Goal: Information Seeking & Learning: Learn about a topic

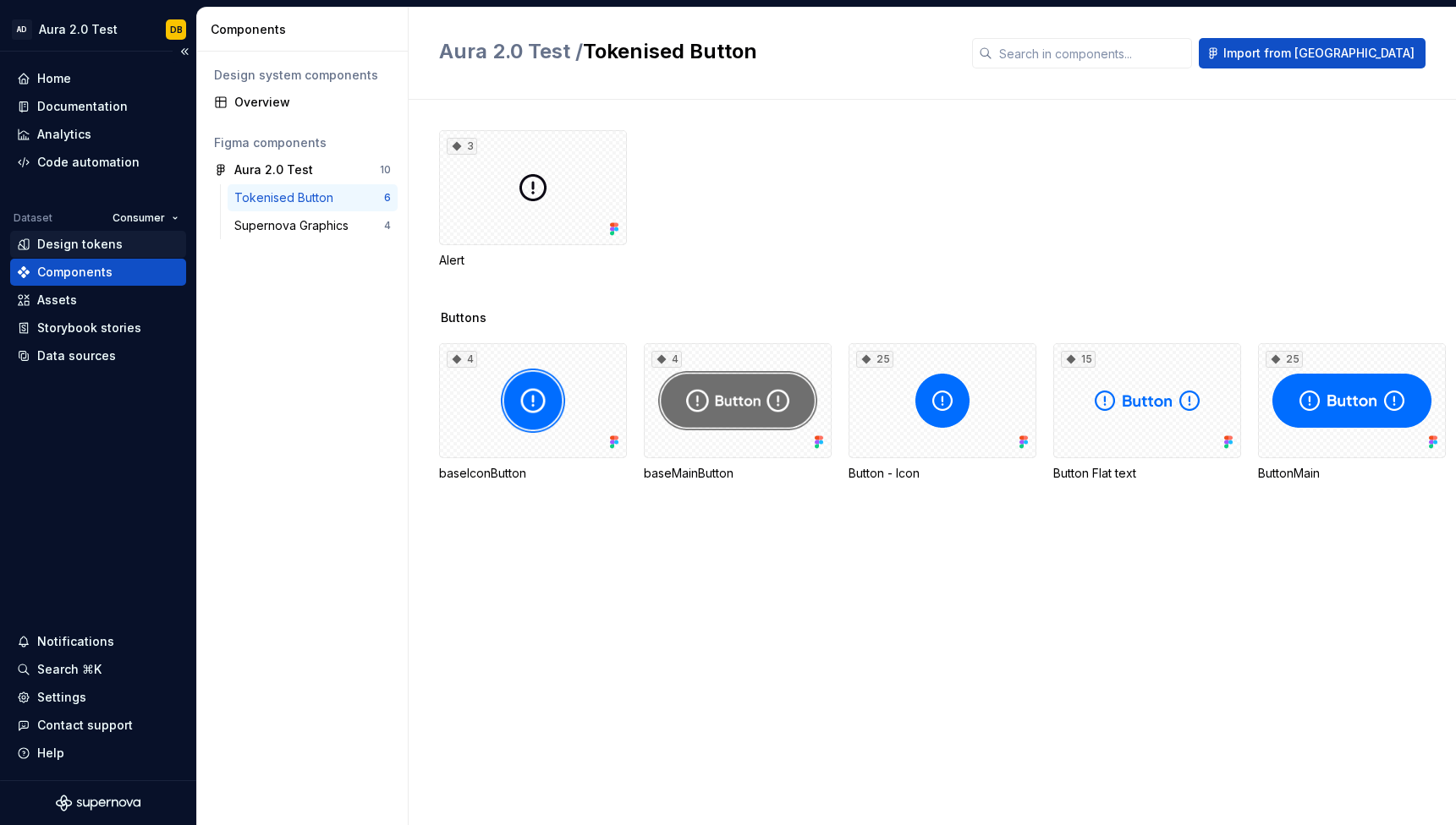
click at [93, 241] on div "Design tokens" at bounding box center [79, 244] width 85 height 17
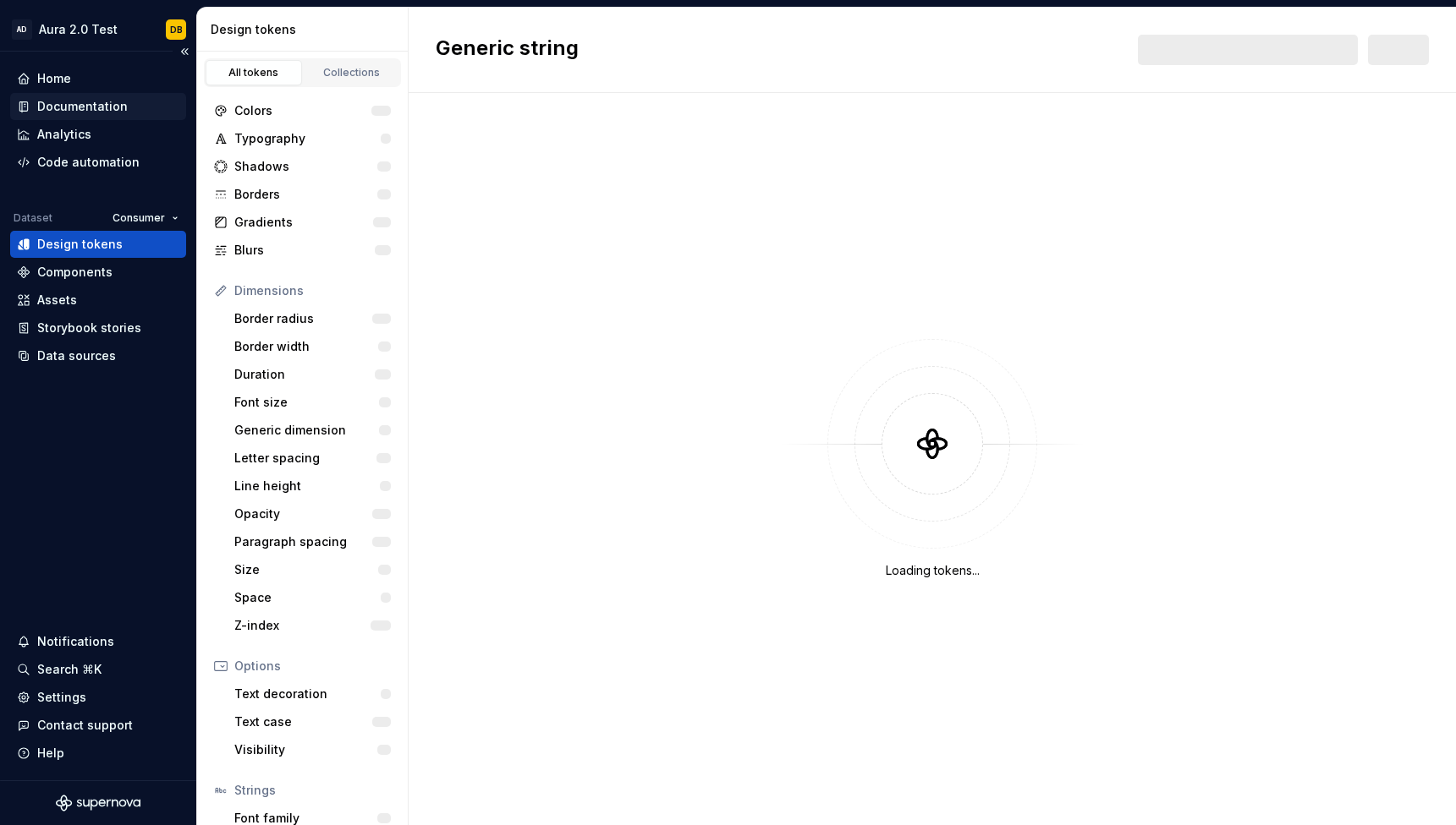
click at [103, 111] on div "Documentation" at bounding box center [82, 106] width 91 height 17
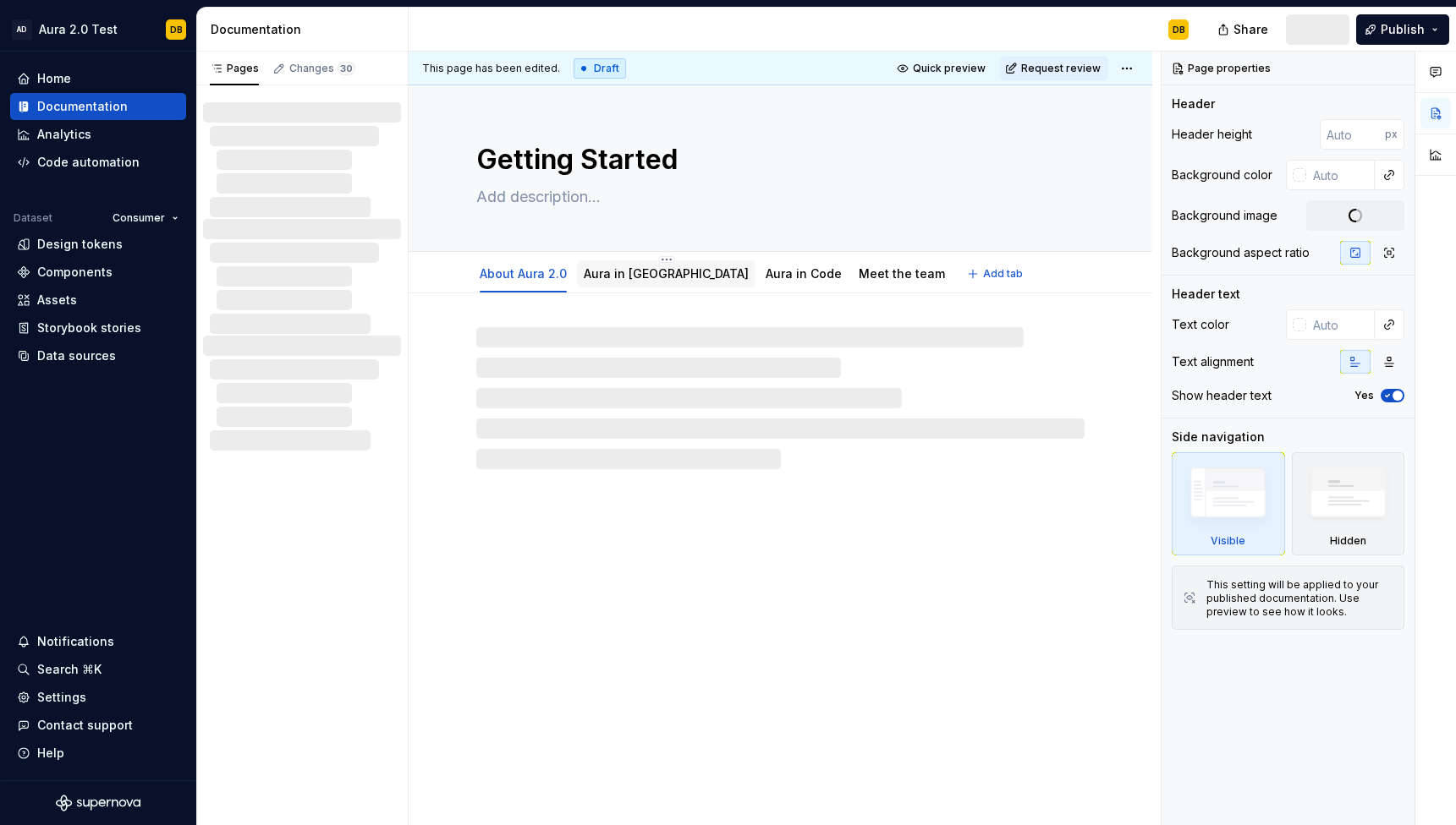
click at [611, 274] on link "Aura in [GEOGRAPHIC_DATA]" at bounding box center [666, 274] width 165 height 14
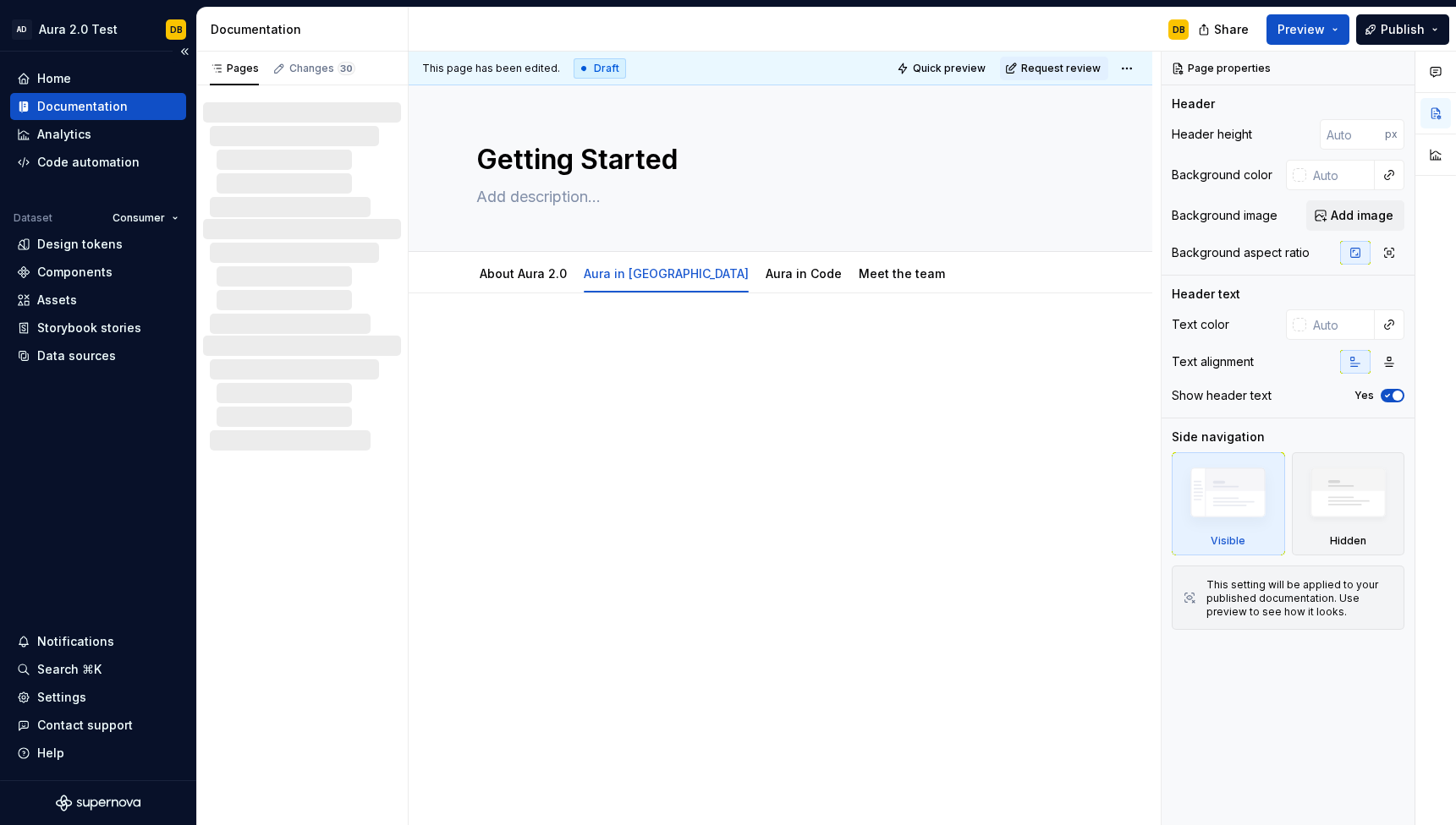
click at [126, 107] on div "Documentation" at bounding box center [98, 106] width 162 height 17
click at [319, 71] on div "Changes 30" at bounding box center [321, 68] width 66 height 13
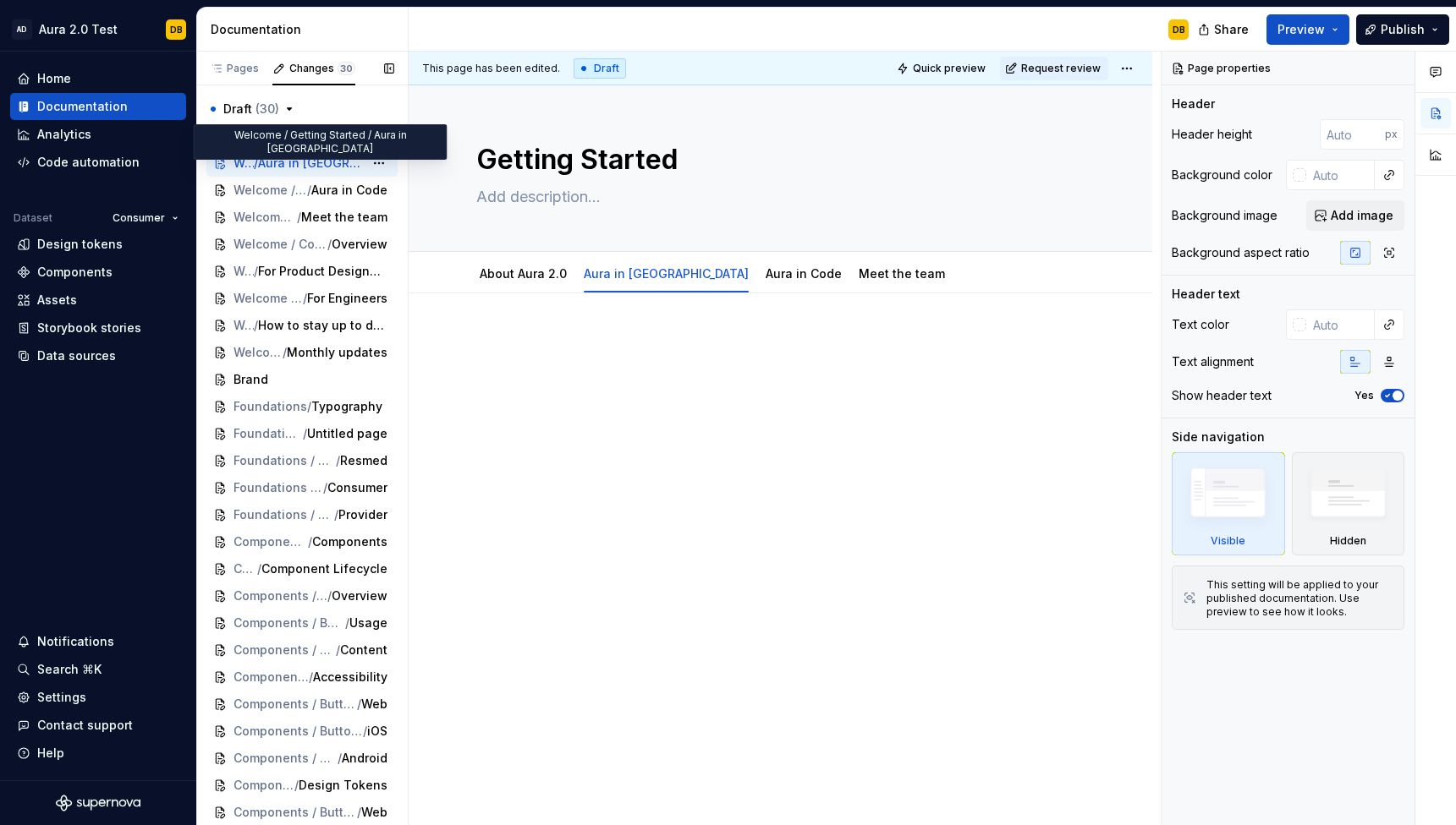
click at [343, 162] on span "Aura in [GEOGRAPHIC_DATA]" at bounding box center [310, 163] width 105 height 17
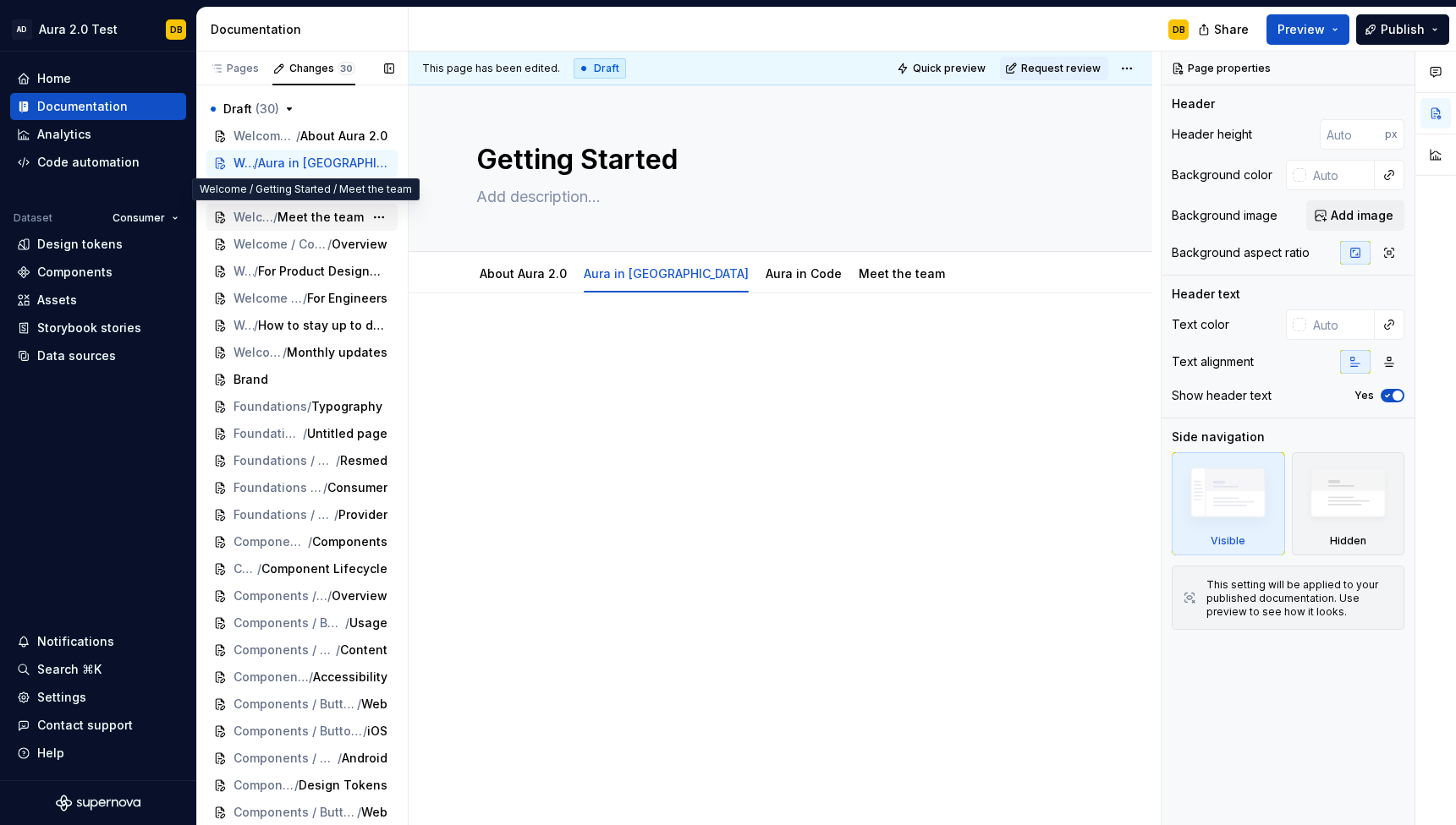
click at [352, 204] on div "Welcome / Getting Started / Meet the team" at bounding box center [301, 218] width 191 height 27
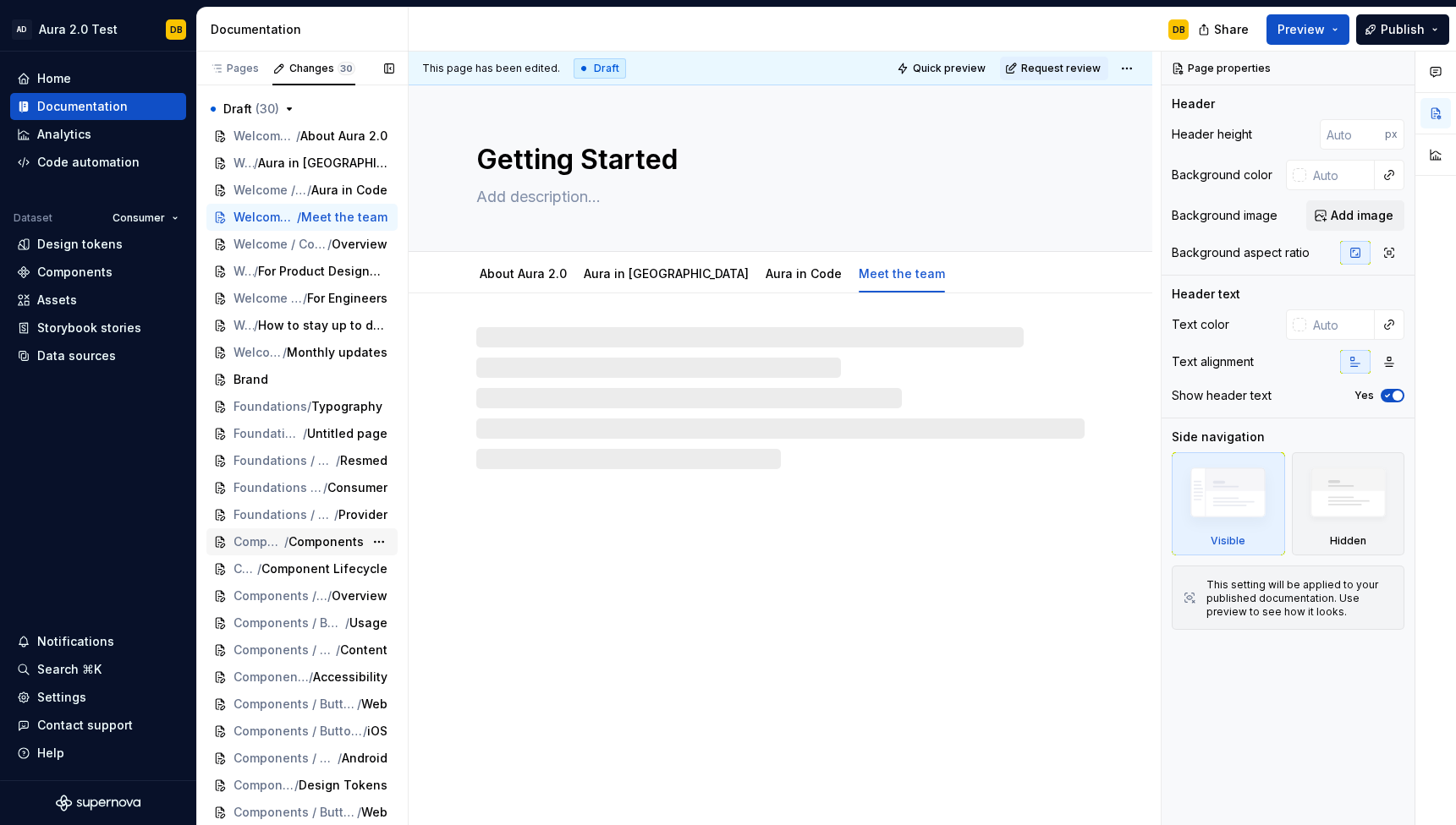
click at [355, 542] on span "Components" at bounding box center [327, 542] width 76 height 17
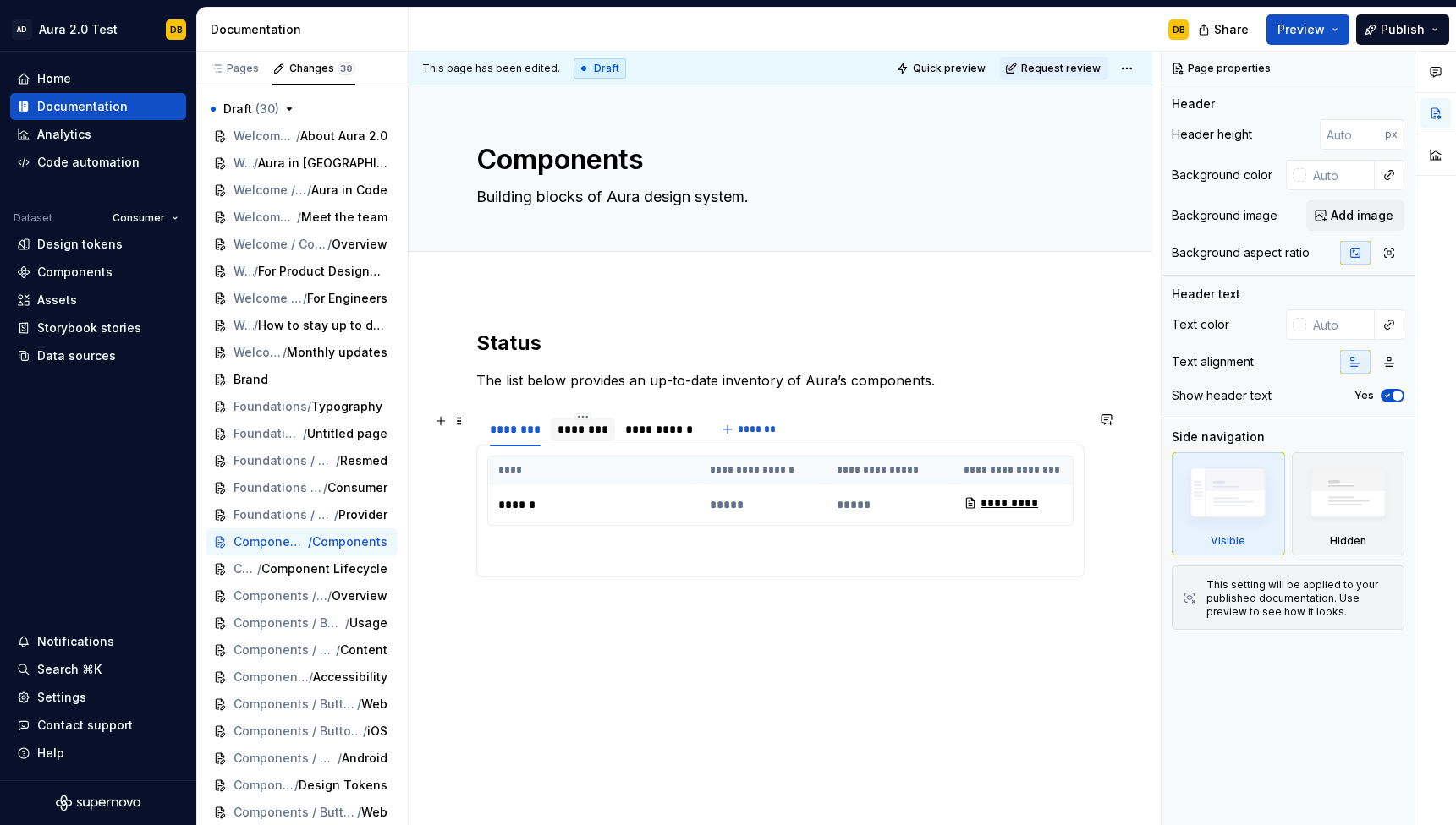
click at [599, 426] on div "********" at bounding box center [582, 429] width 50 height 17
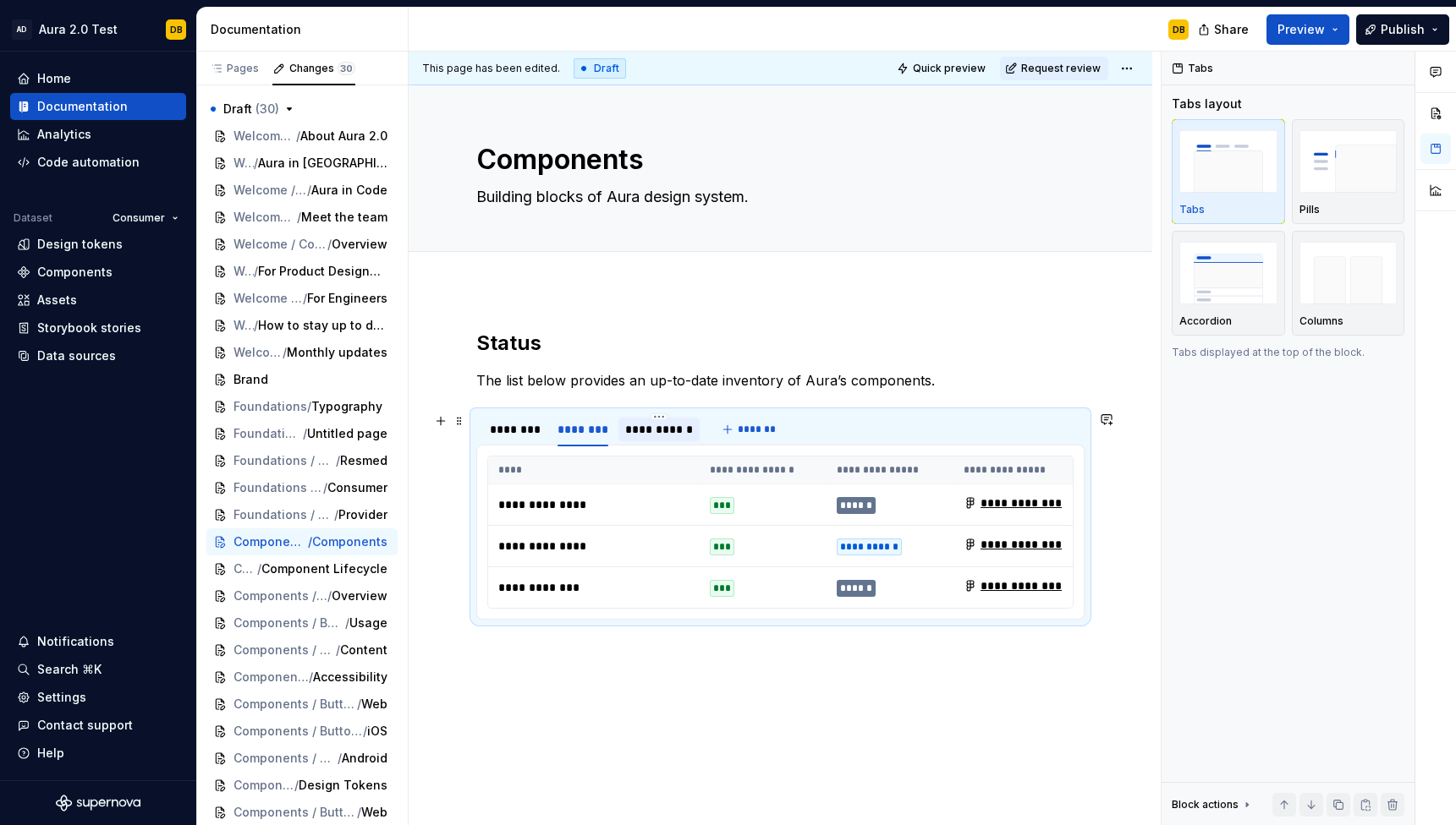
click at [647, 425] on div "**********" at bounding box center [659, 429] width 67 height 17
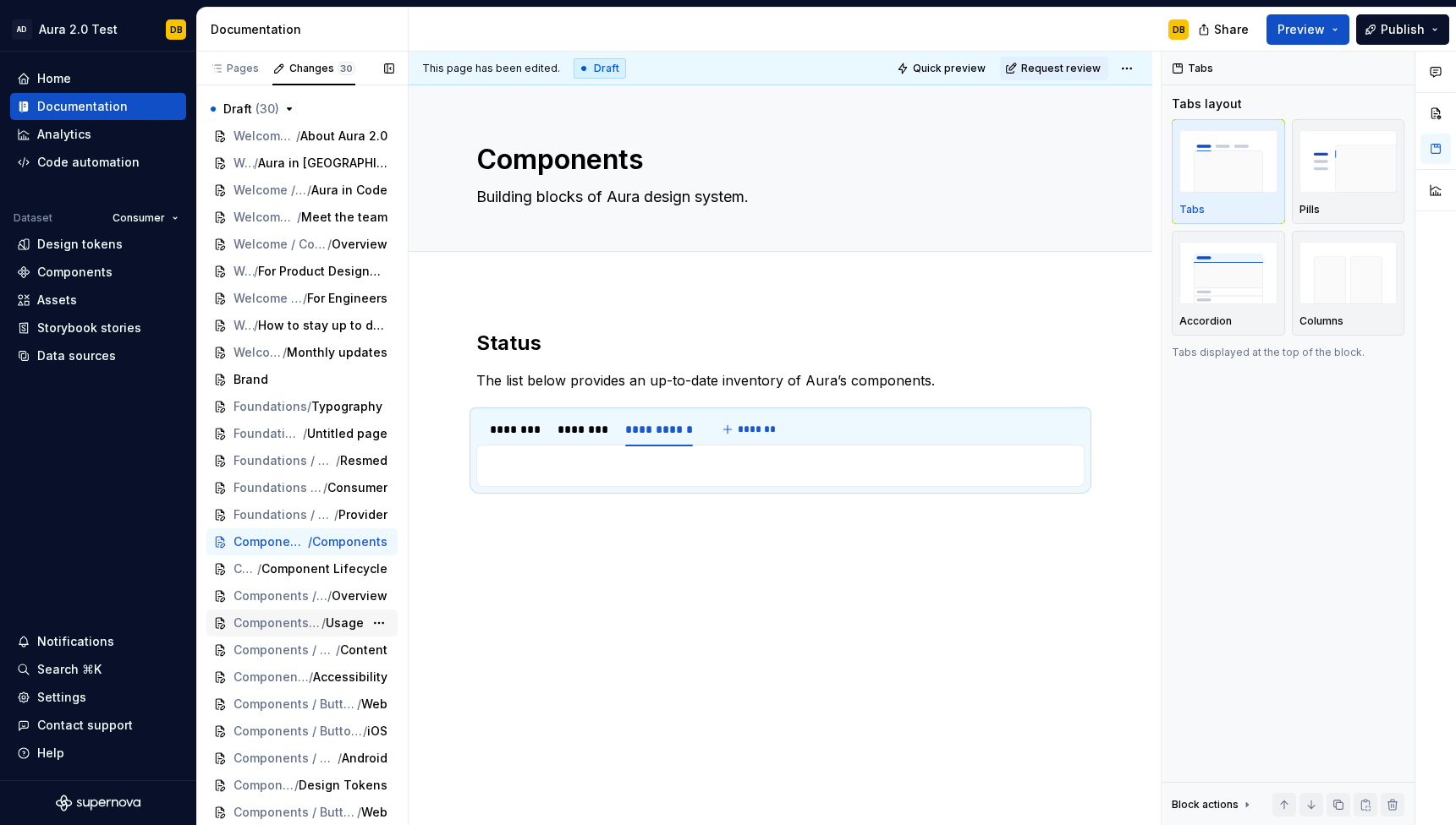
click at [355, 622] on span "Usage" at bounding box center [345, 623] width 38 height 17
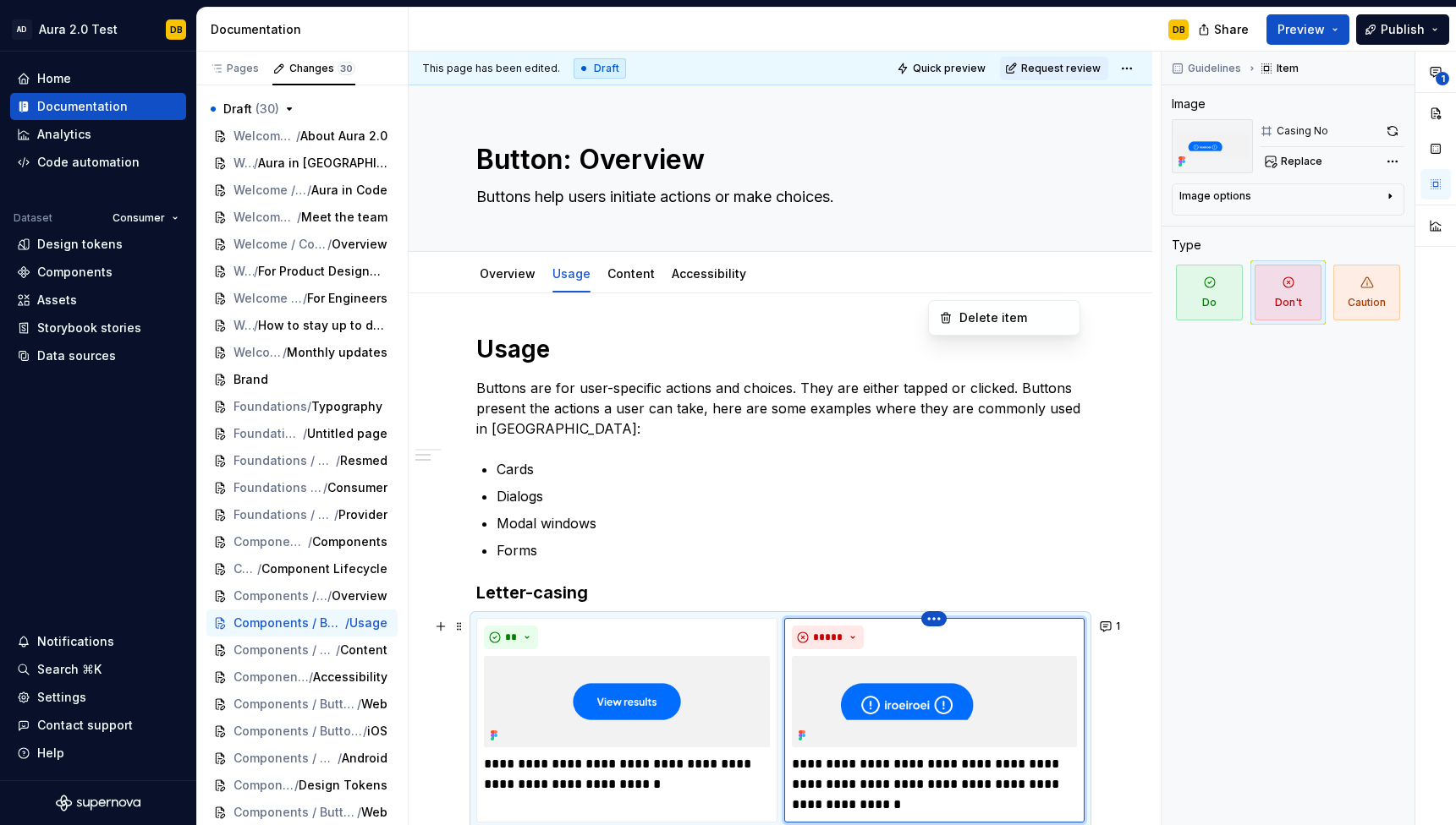
click at [940, 289] on html "AD Aura 2.0 Test DB Home Documentation Analytics Code automation Dataset Consum…" at bounding box center [728, 412] width 1456 height 825
click at [963, 230] on html "AD Aura 2.0 Test DB Home Documentation Analytics Code automation Dataset Consum…" at bounding box center [728, 412] width 1456 height 825
click at [715, 274] on link "Accessibility" at bounding box center [708, 274] width 75 height 14
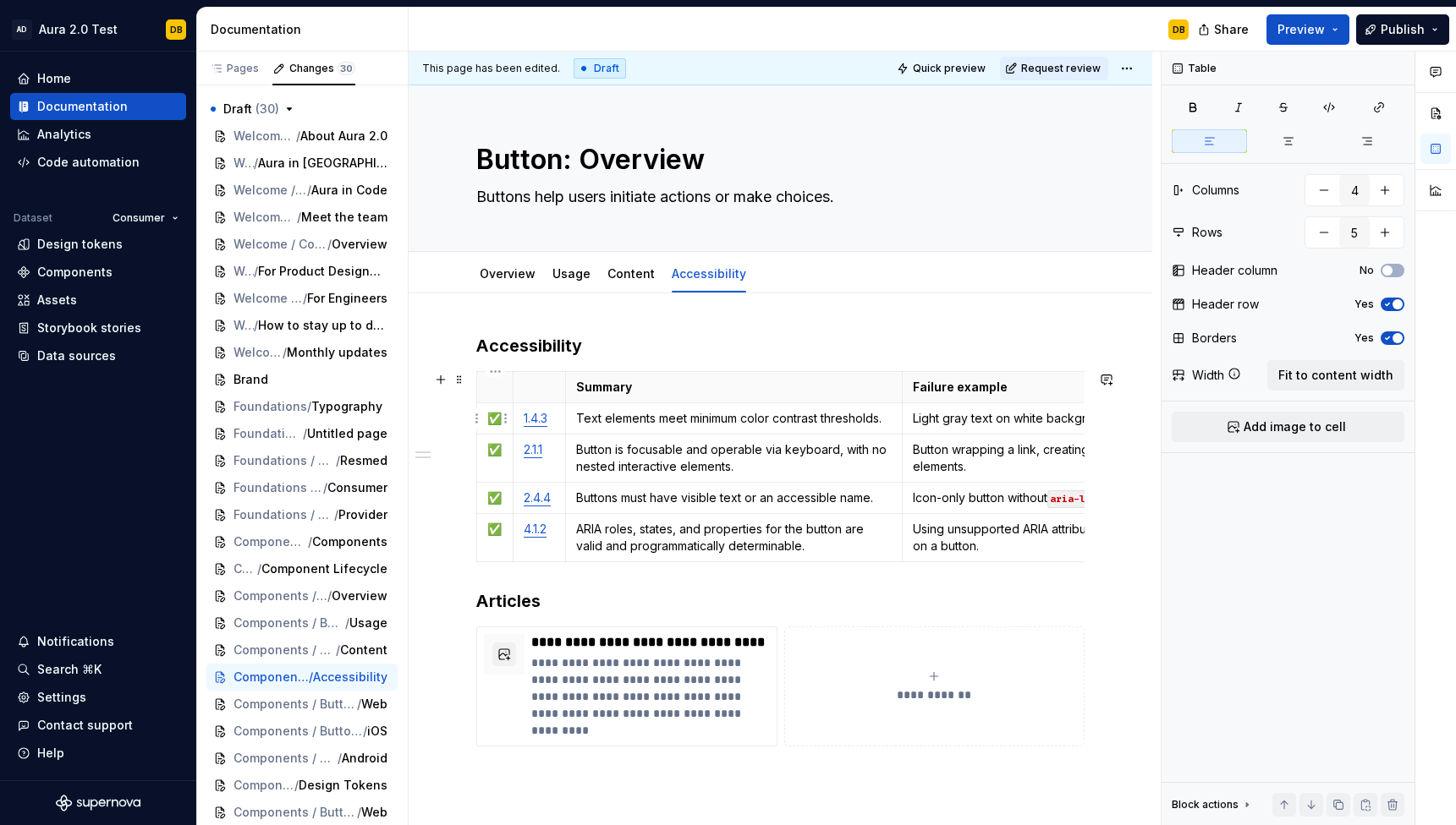
click at [495, 426] on p "✅" at bounding box center [494, 418] width 15 height 17
click at [430, 570] on div "**********" at bounding box center [780, 674] width 743 height 762
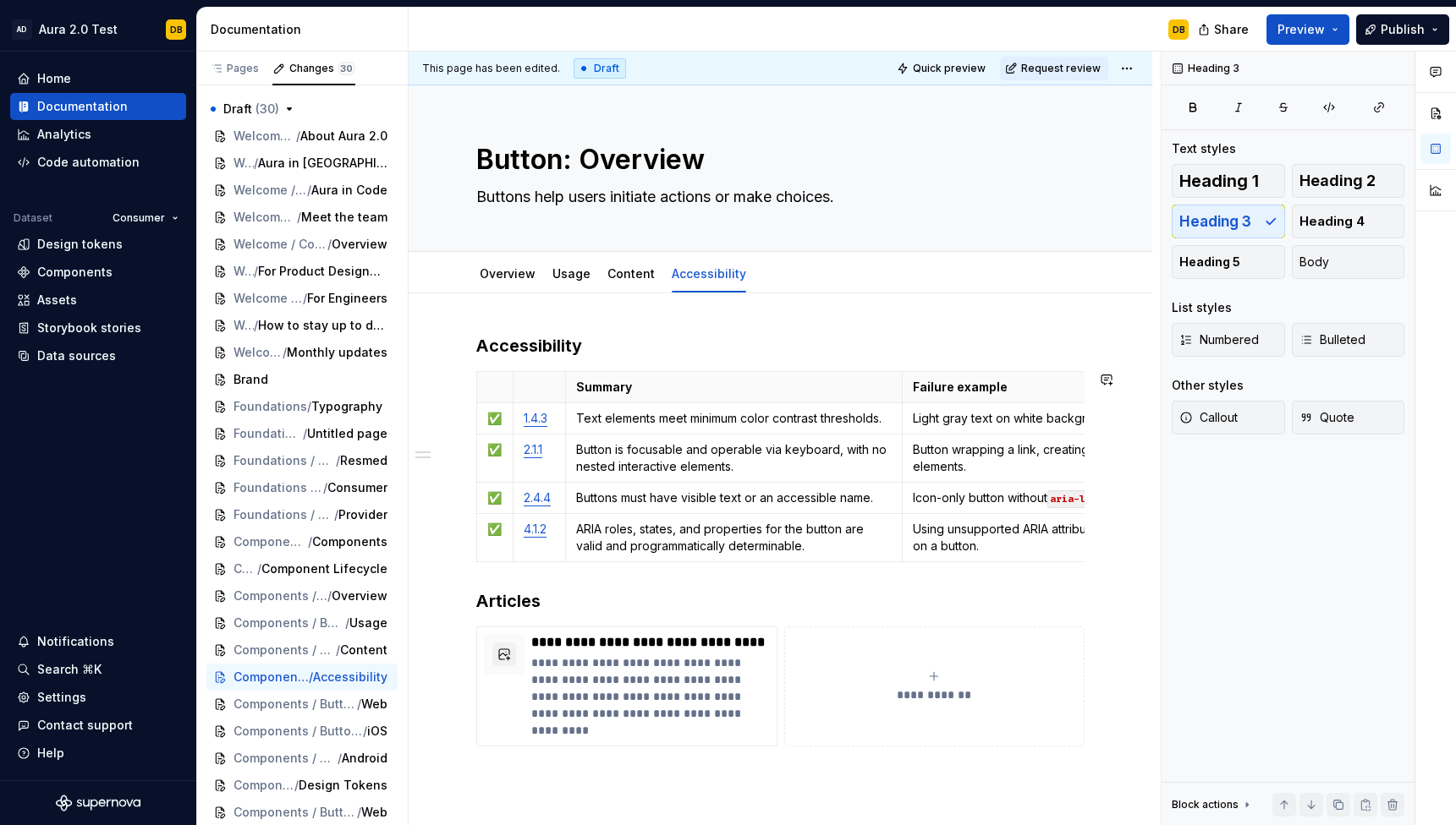
type textarea "*"
